Goal: Navigation & Orientation: Find specific page/section

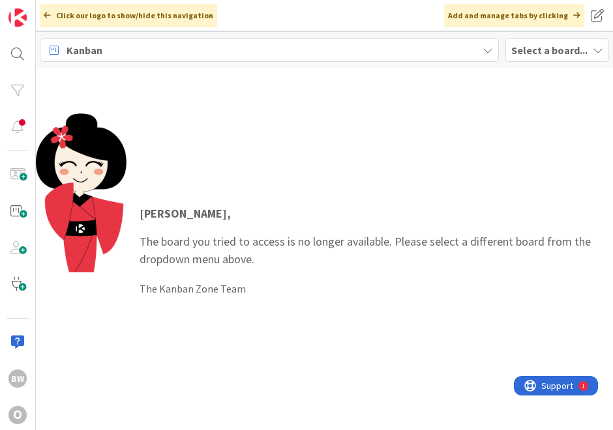
click at [546, 46] on b "Select a board..." at bounding box center [549, 50] width 76 height 13
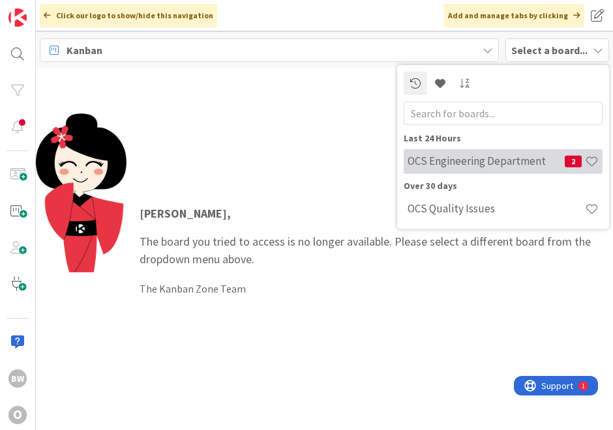
click at [478, 165] on h4 "OCS Engineering Department" at bounding box center [485, 160] width 157 height 13
